Goal: Find specific page/section: Find specific page/section

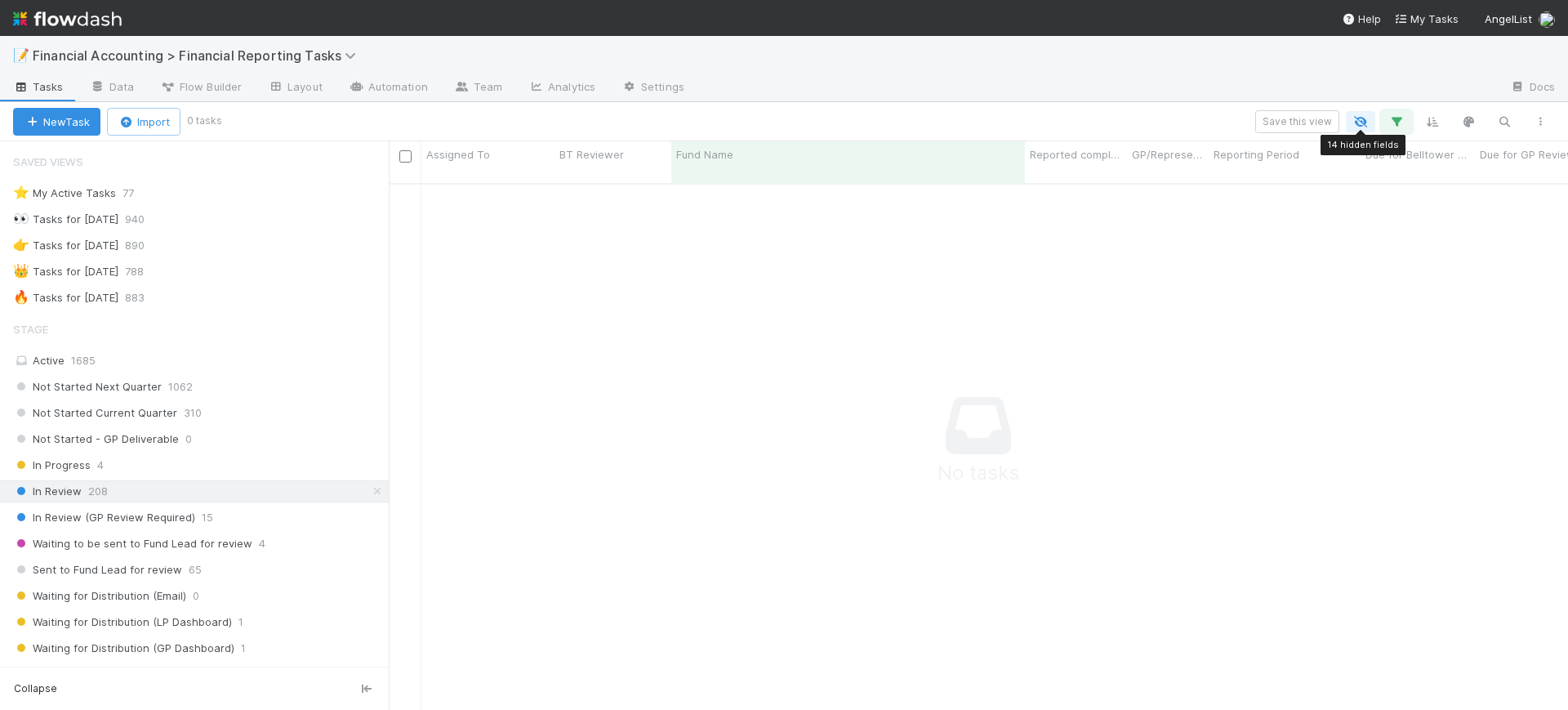
scroll to position [510, 1148]
click at [1390, 120] on icon "button" at bounding box center [1396, 121] width 16 height 14
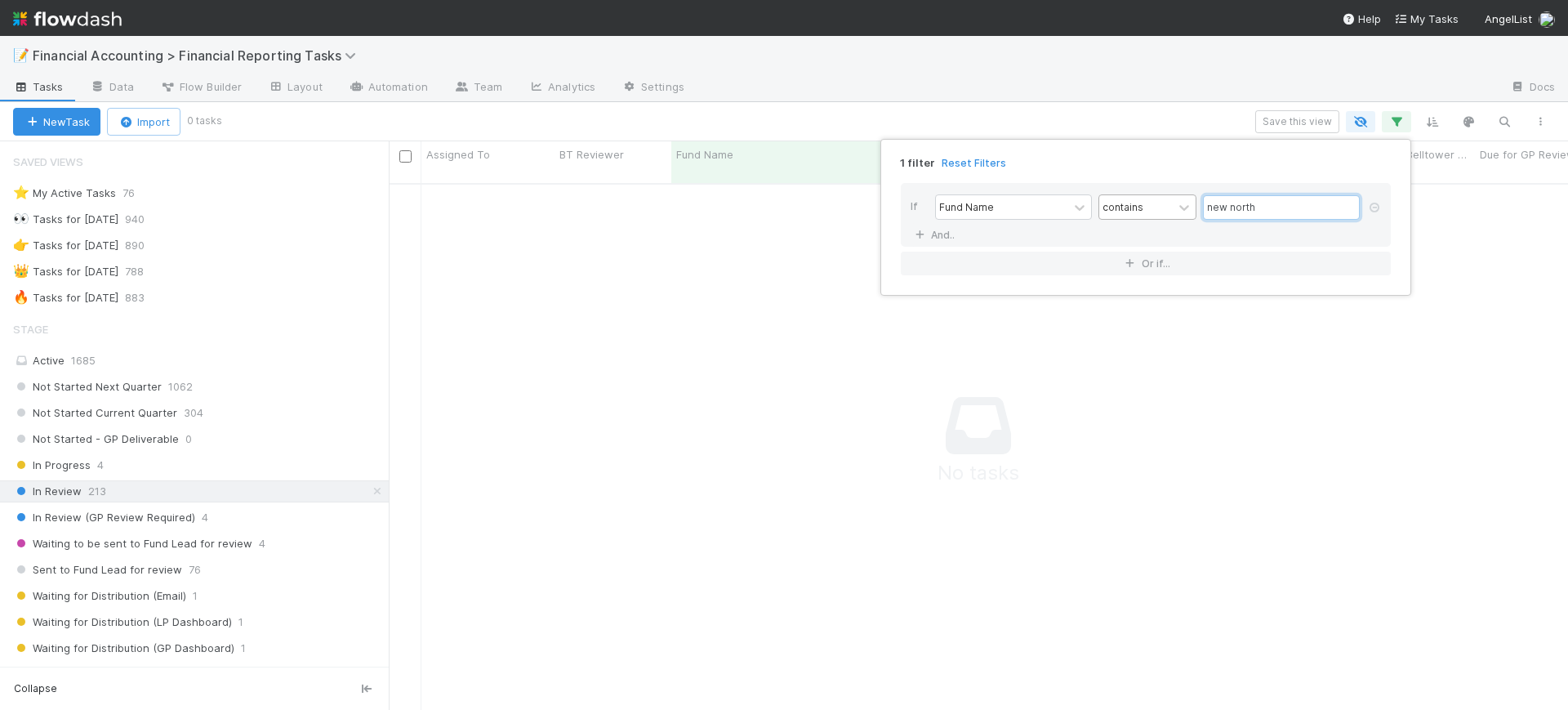
drag, startPoint x: 1261, startPoint y: 213, endPoint x: 1114, endPoint y: 199, distance: 147.7
click at [1114, 199] on div "Fund Name contains new north" at bounding box center [1151, 209] width 431 height 29
type input "bba 180"
click at [382, 315] on div "1 filter Reset Filters If Fund Name contains bba 180 And.. Or if..." at bounding box center [784, 355] width 1568 height 710
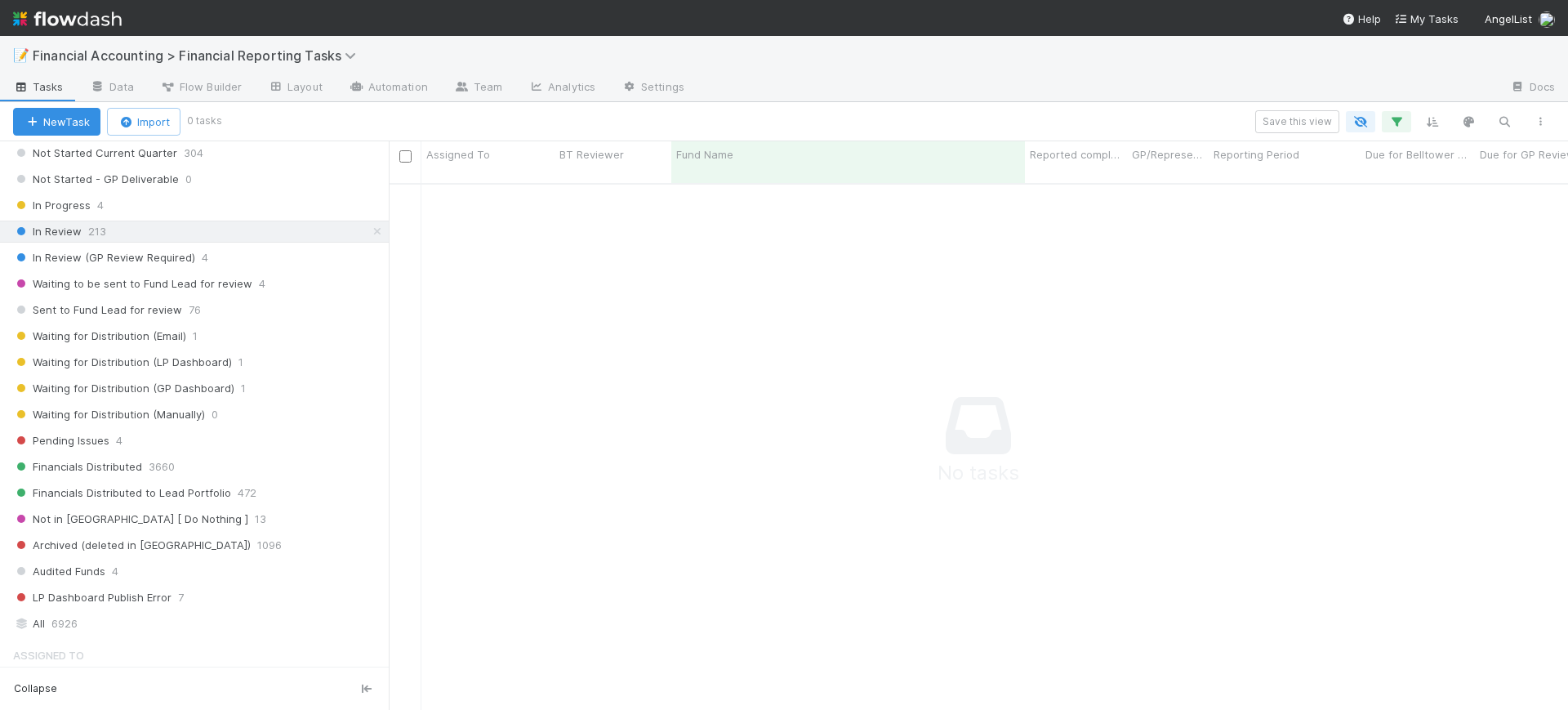
scroll to position [289, 0]
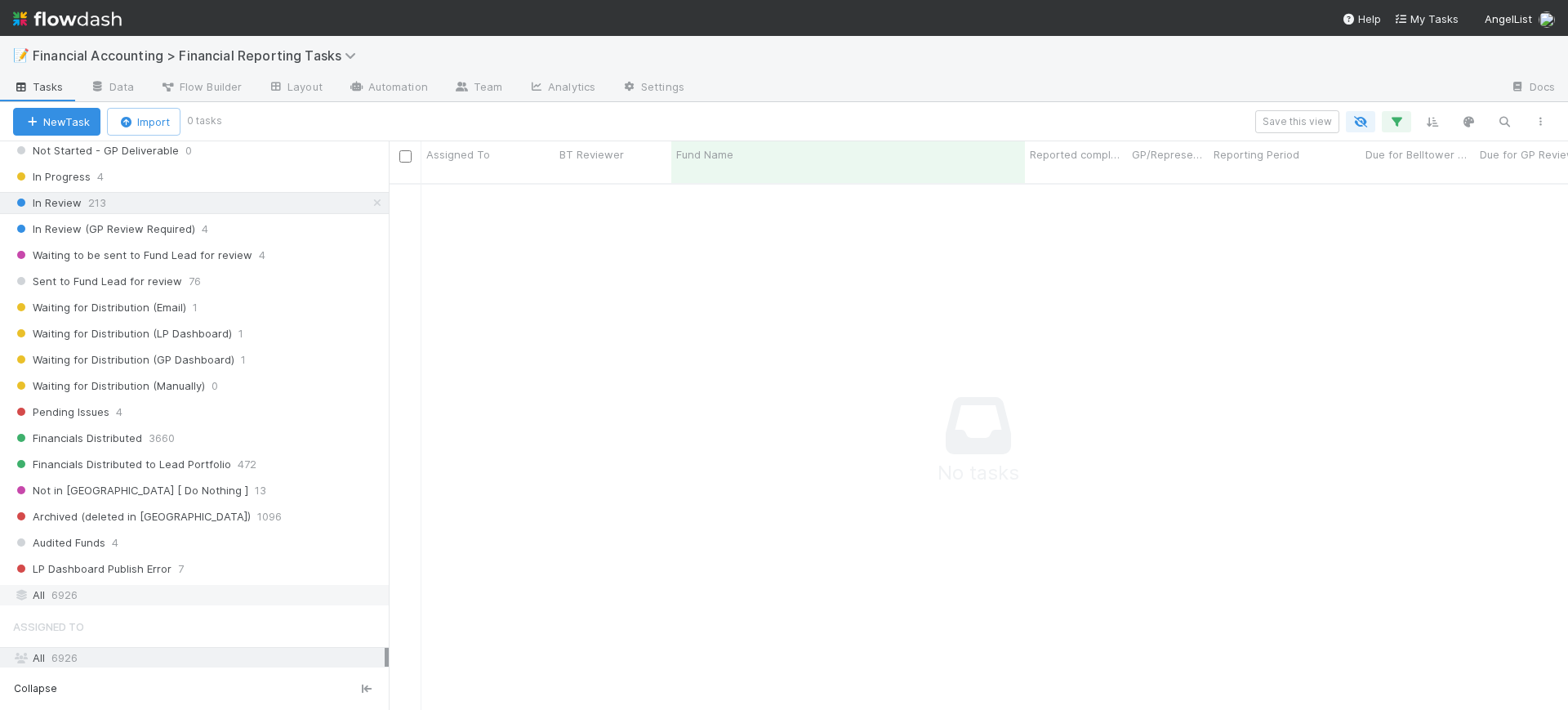
click at [30, 595] on div "All 6926" at bounding box center [199, 595] width 372 height 20
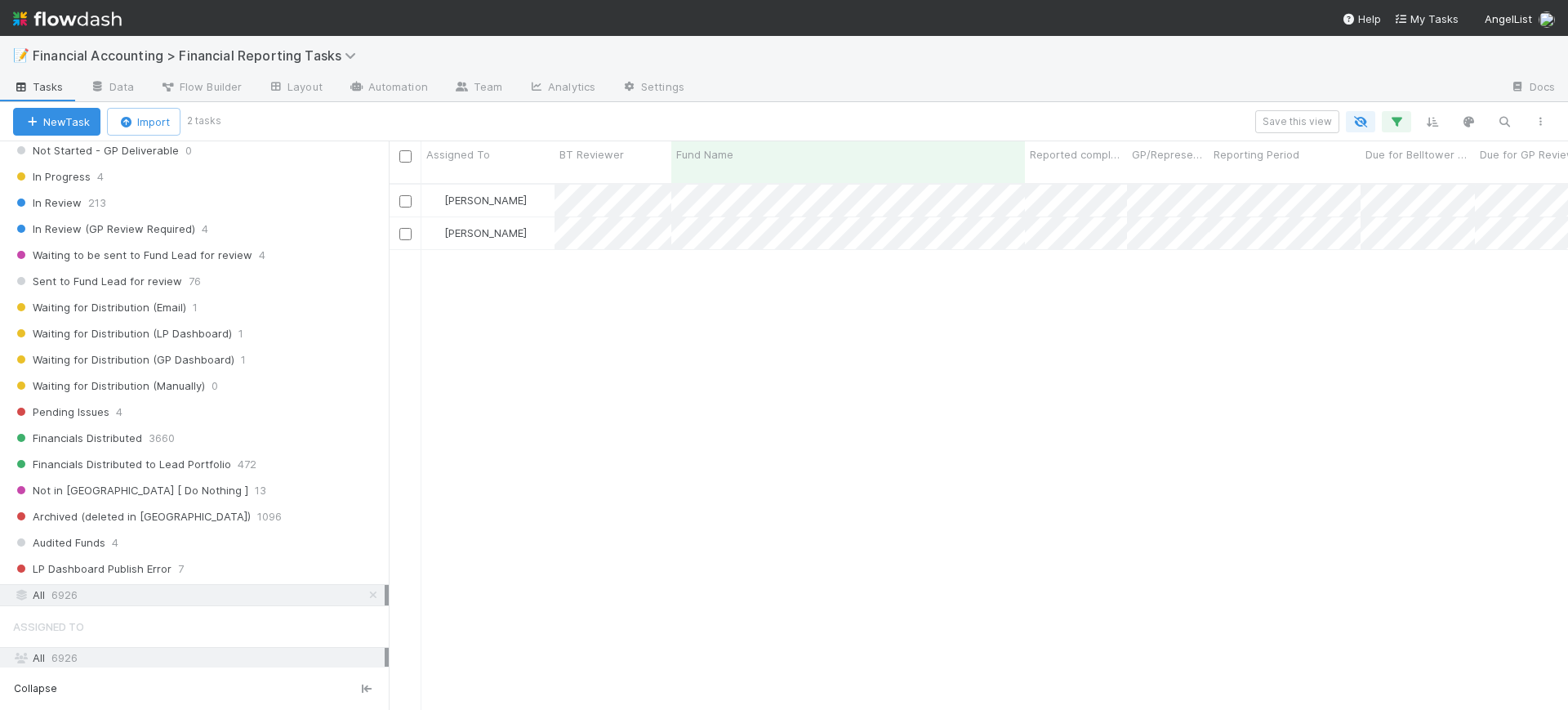
scroll to position [525, 1164]
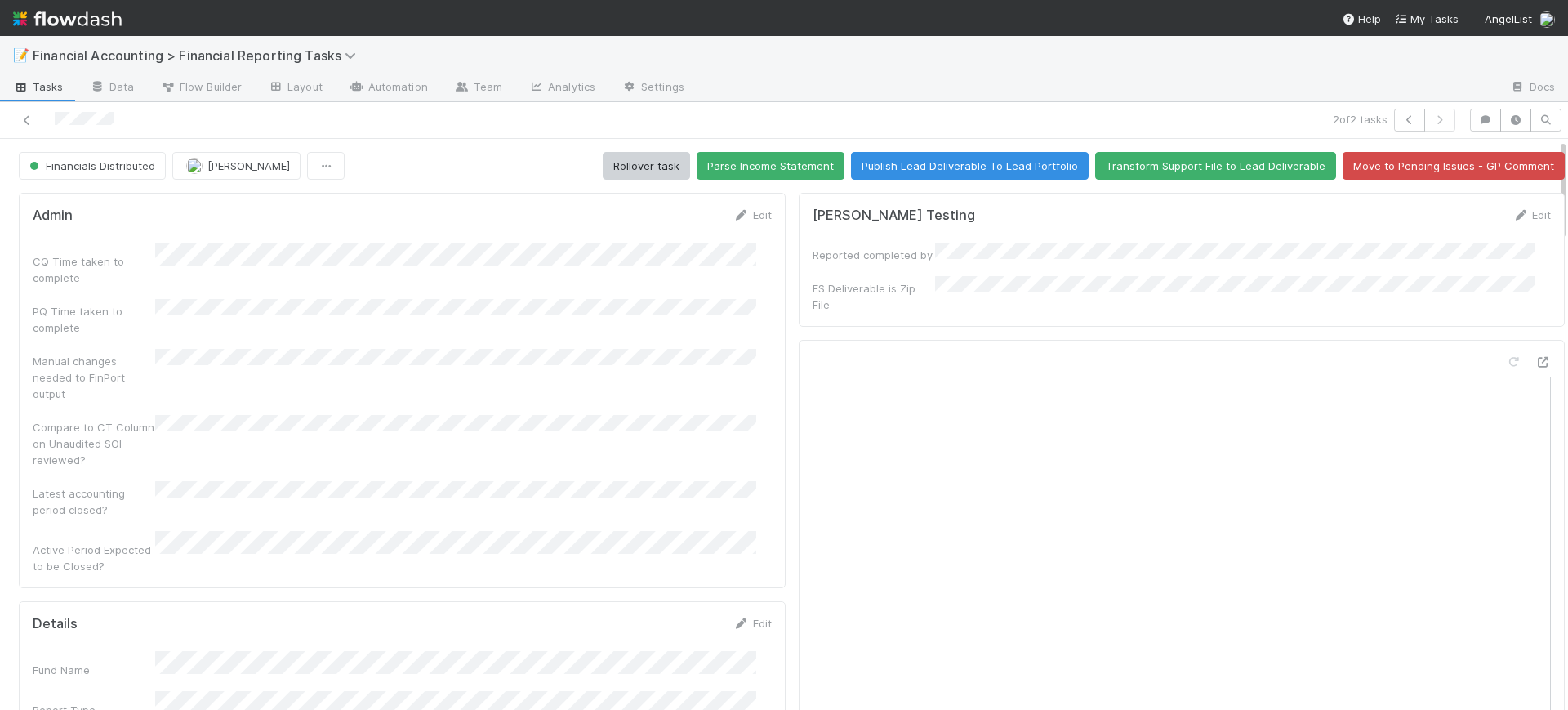
click at [768, 338] on div "Admin Edit CQ Time taken to complete PQ Time taken to complete Manual changes n…" at bounding box center [401, 391] width 767 height 396
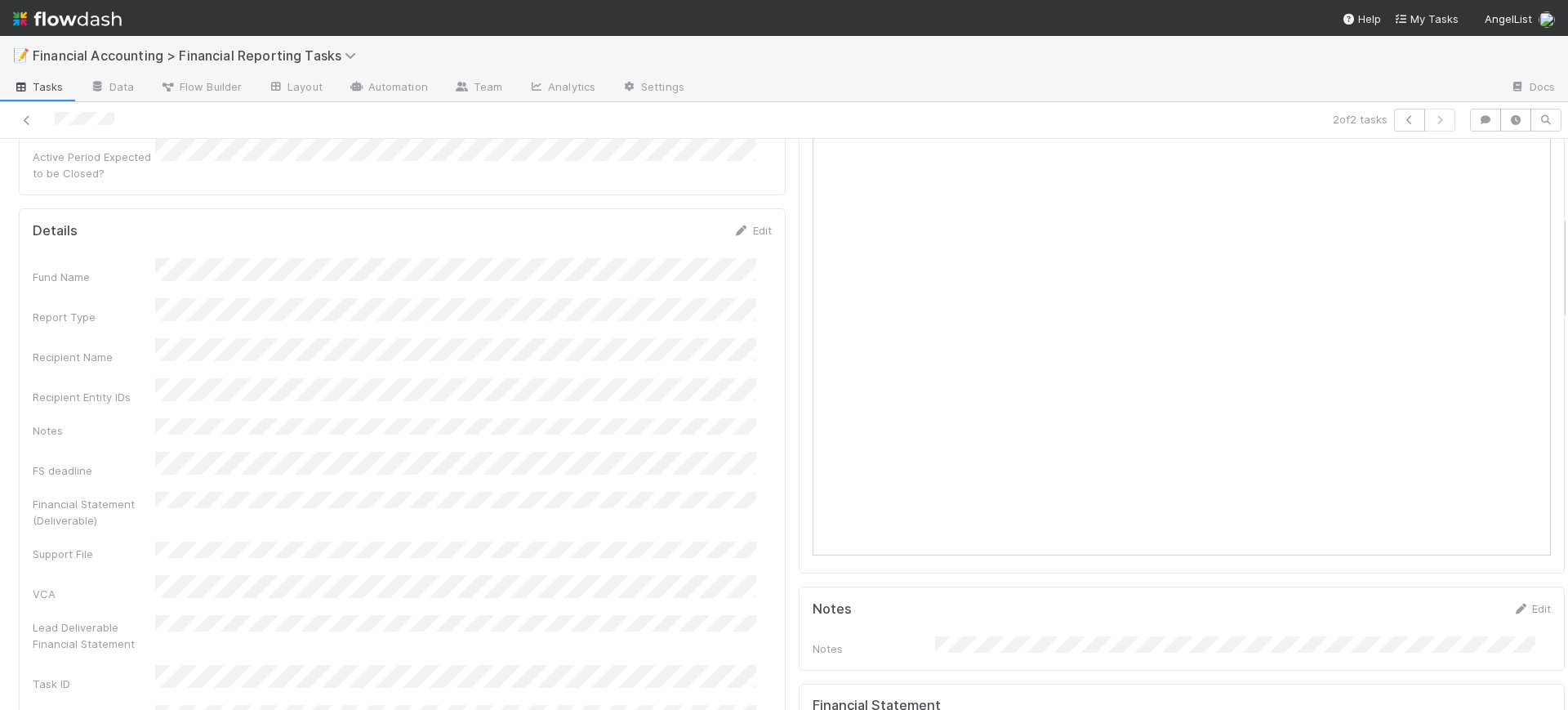
scroll to position [408, 0]
